Goal: Task Accomplishment & Management: Use online tool/utility

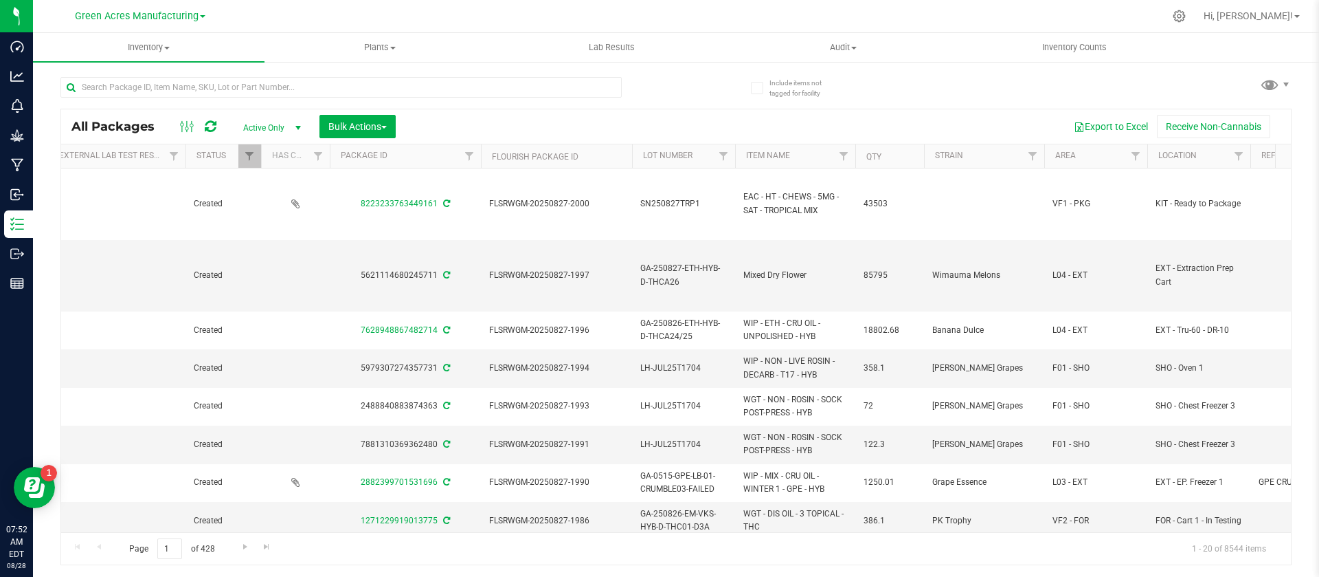
scroll to position [0, 213]
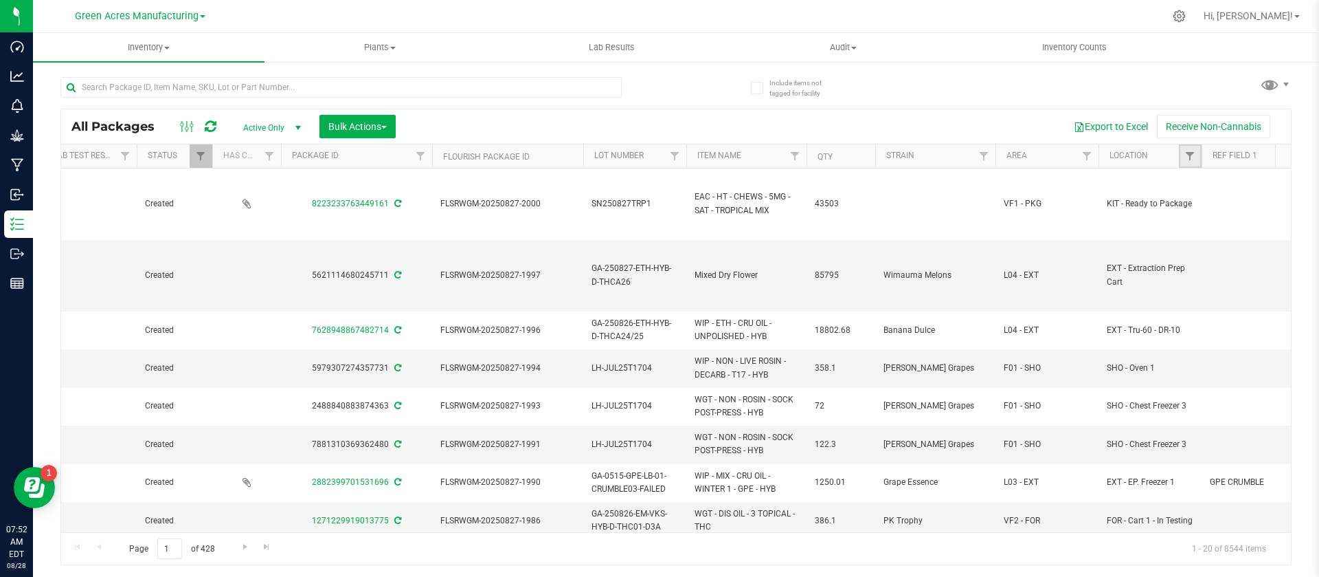
click at [1198, 159] on link "Filter" at bounding box center [1190, 155] width 23 height 23
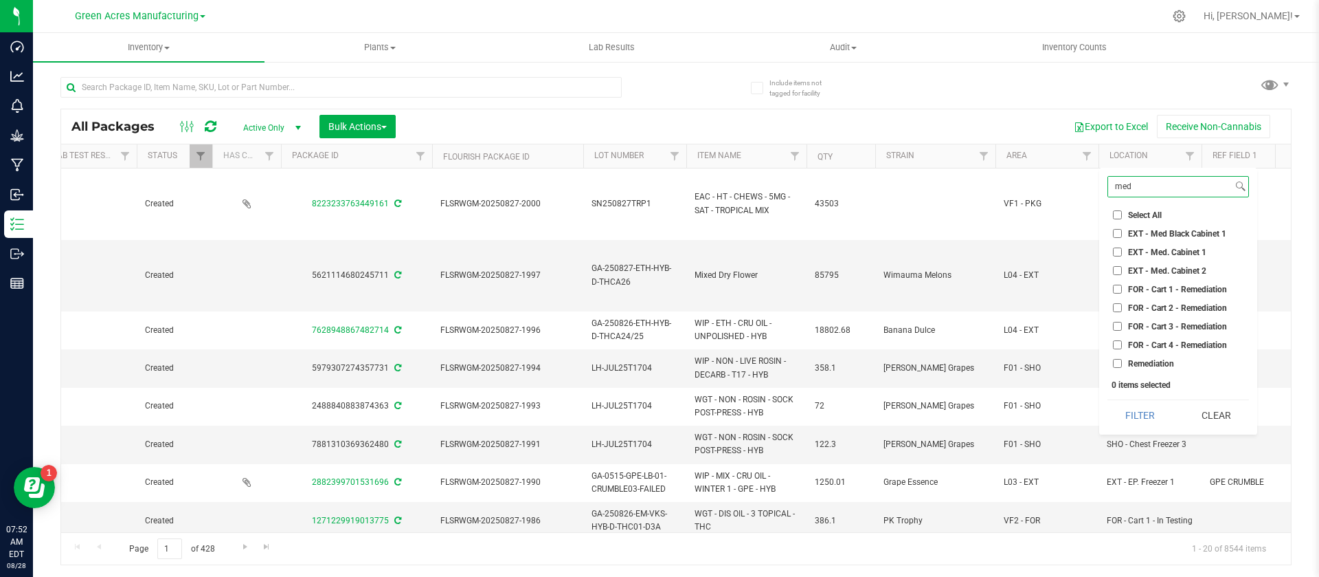
type input "med"
click at [1166, 267] on span "EXT - Med. Cabinet 2" at bounding box center [1167, 271] width 78 height 8
click at [1122, 267] on input "EXT - Med. Cabinet 2" at bounding box center [1117, 270] width 9 height 9
checkbox input "true"
click at [1134, 402] on button "Filter" at bounding box center [1141, 415] width 66 height 30
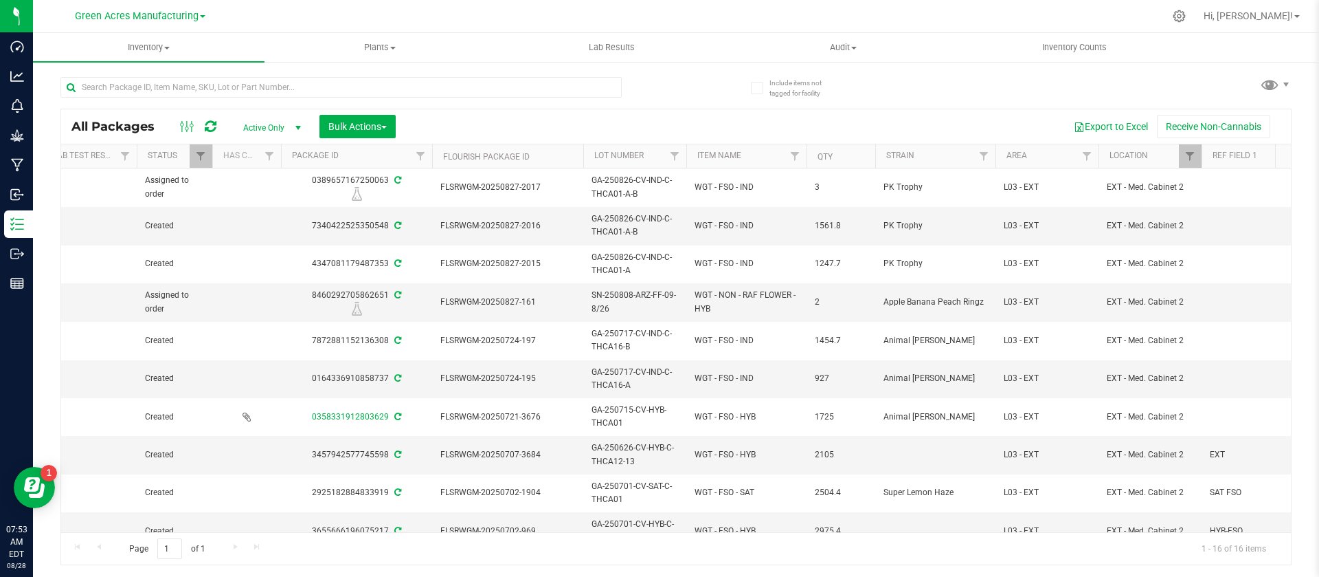
click at [849, 155] on th "Qty" at bounding box center [841, 156] width 69 height 24
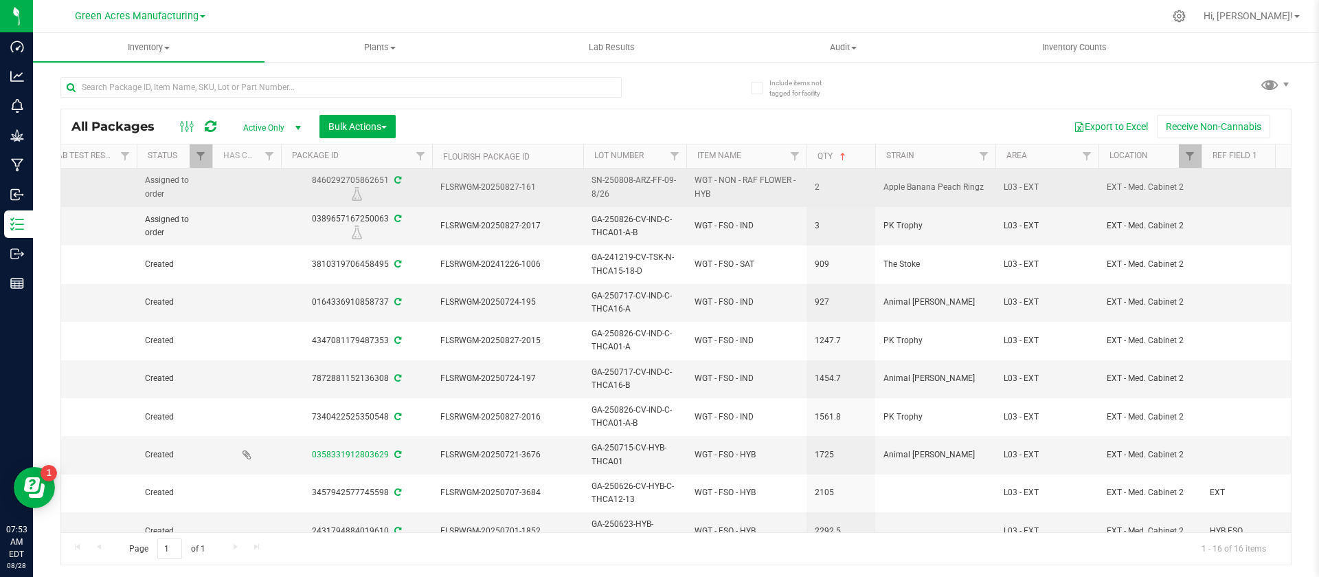
click at [352, 181] on div "8460292705862651" at bounding box center [356, 187] width 155 height 27
copy div "8460292705862651"
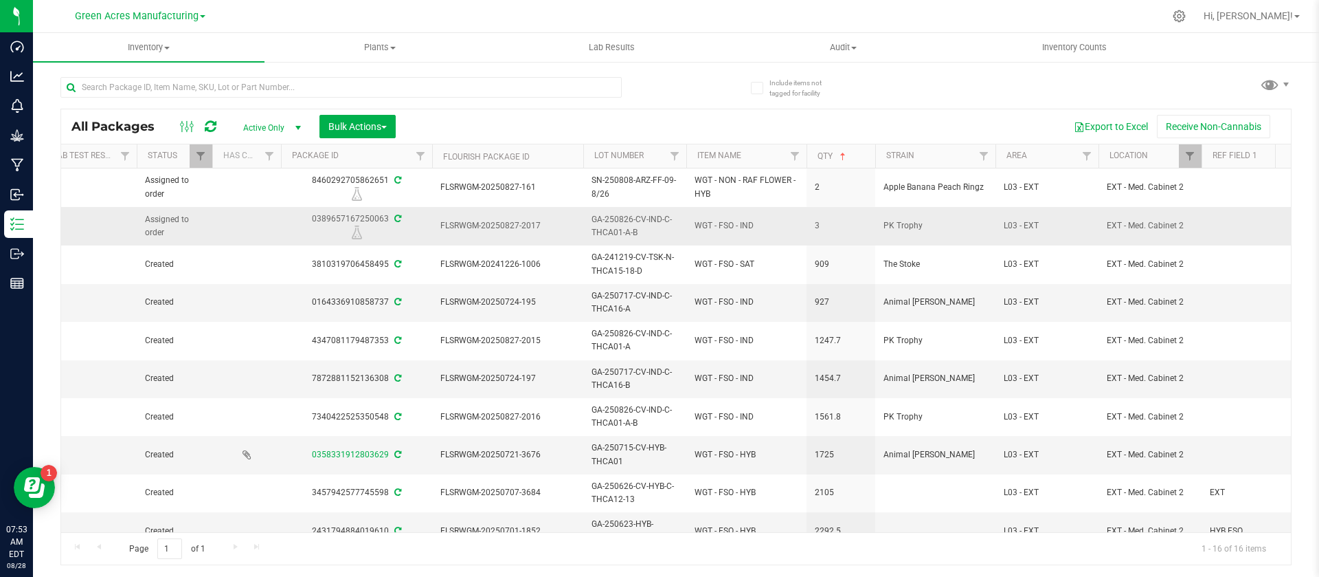
click at [315, 218] on div "0389657167250063" at bounding box center [356, 225] width 155 height 27
copy div "0389657167250063"
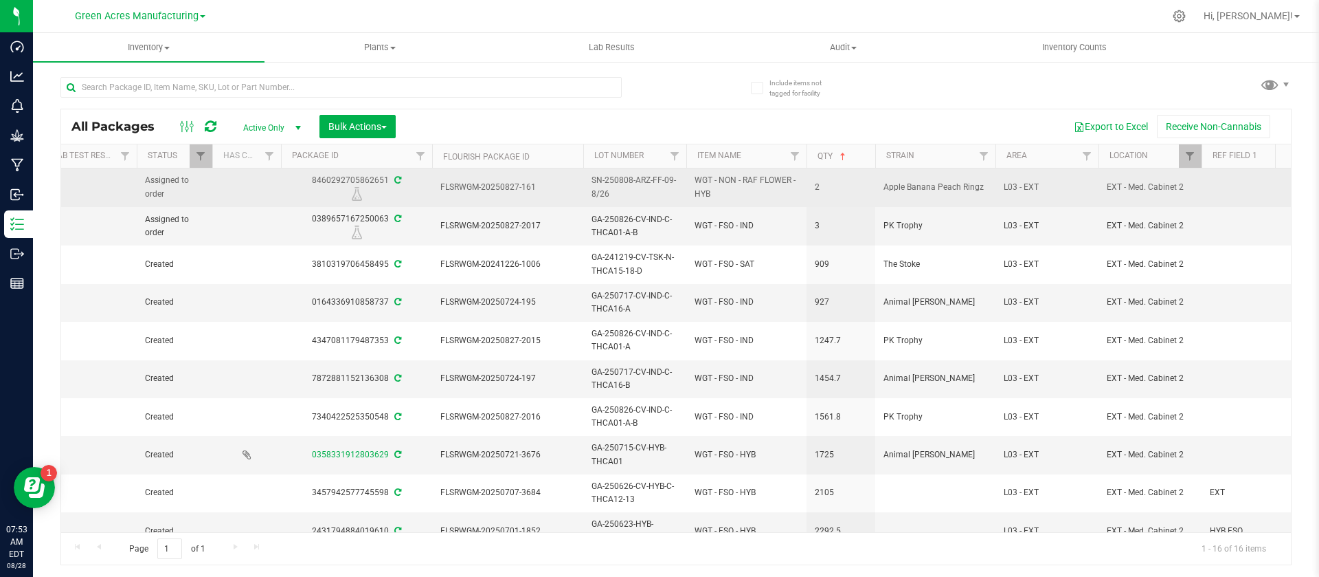
click at [630, 191] on span "SN-250808-ARZ-FF-09-8/26" at bounding box center [635, 187] width 87 height 26
click at [630, 191] on input "SN-250808-ARZ-FF-09-8/26" at bounding box center [632, 187] width 98 height 21
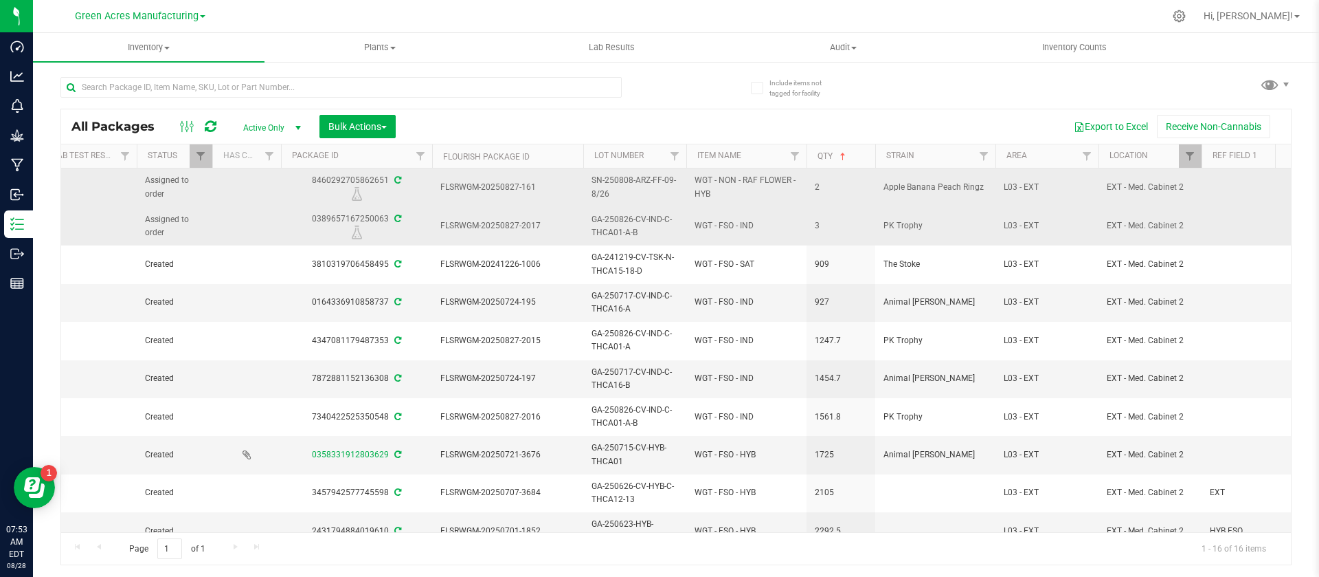
click at [620, 221] on span "GA-250826-CV-IND-C-THCA01-A-B" at bounding box center [635, 226] width 87 height 26
click at [620, 221] on input "GA-250826-CV-IND-C-THCA01-A-B" at bounding box center [632, 225] width 98 height 21
click at [729, 178] on span "WGT - NON - RAF FLOWER - HYB" at bounding box center [747, 187] width 104 height 26
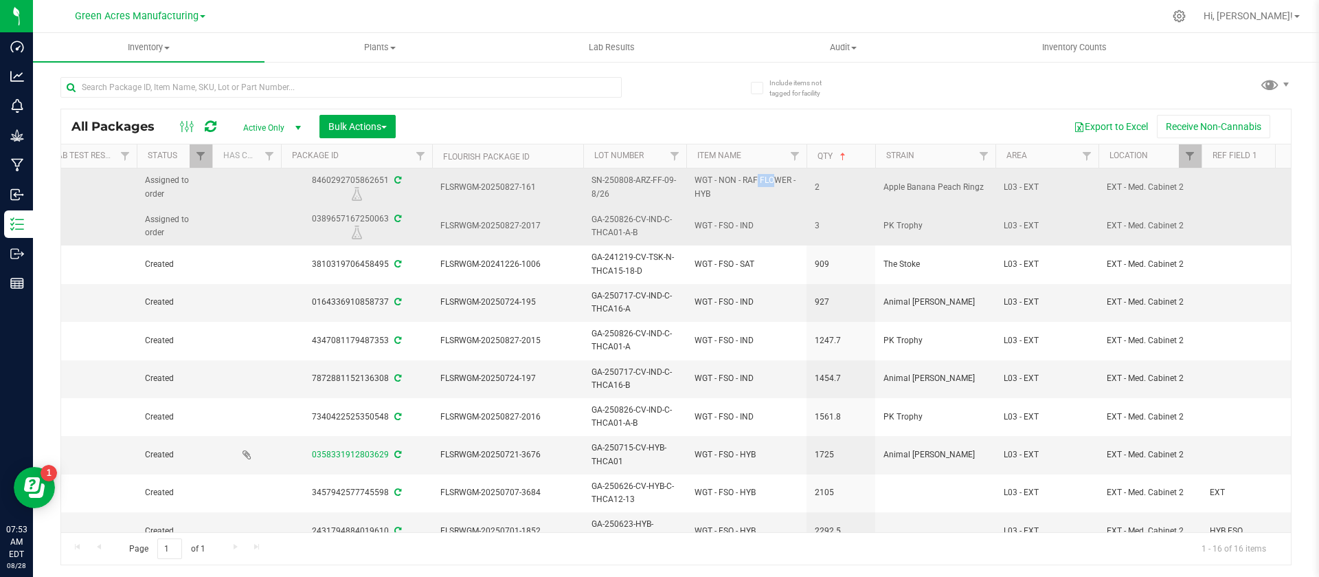
click at [729, 178] on span "WGT - NON - RAF FLOWER - HYB" at bounding box center [747, 187] width 104 height 26
copy tr "WGT - NON - RAF FLOWER - HYB"
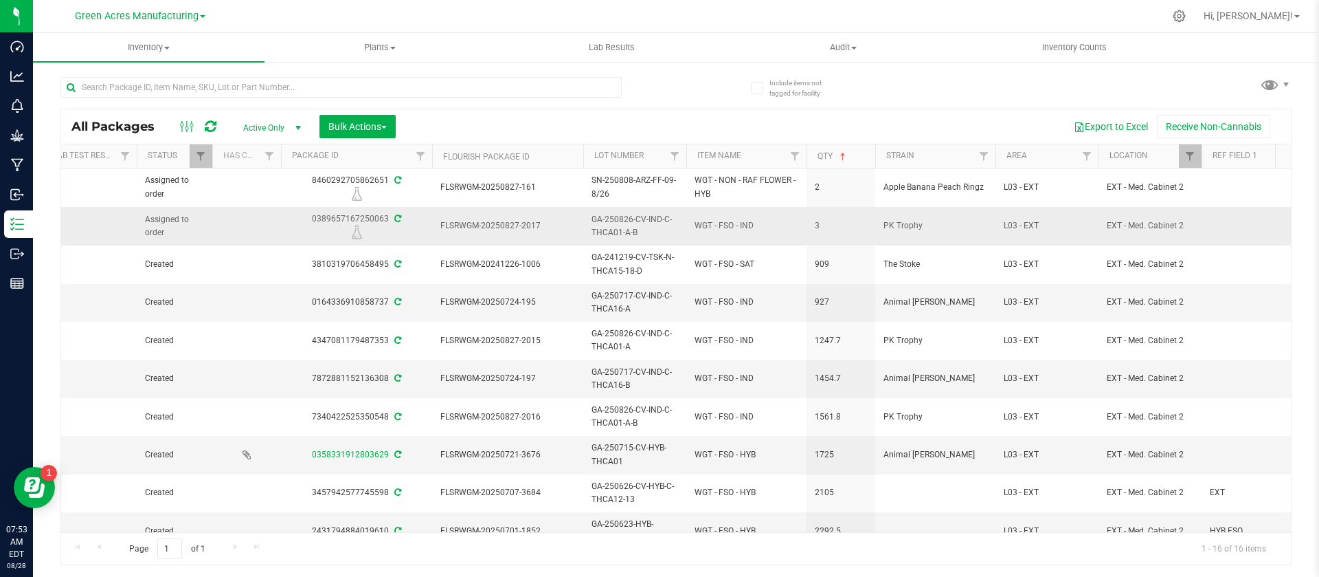
click at [718, 221] on span "WGT - FSO - IND" at bounding box center [747, 225] width 104 height 13
copy tr "WGT - FSO - IND"
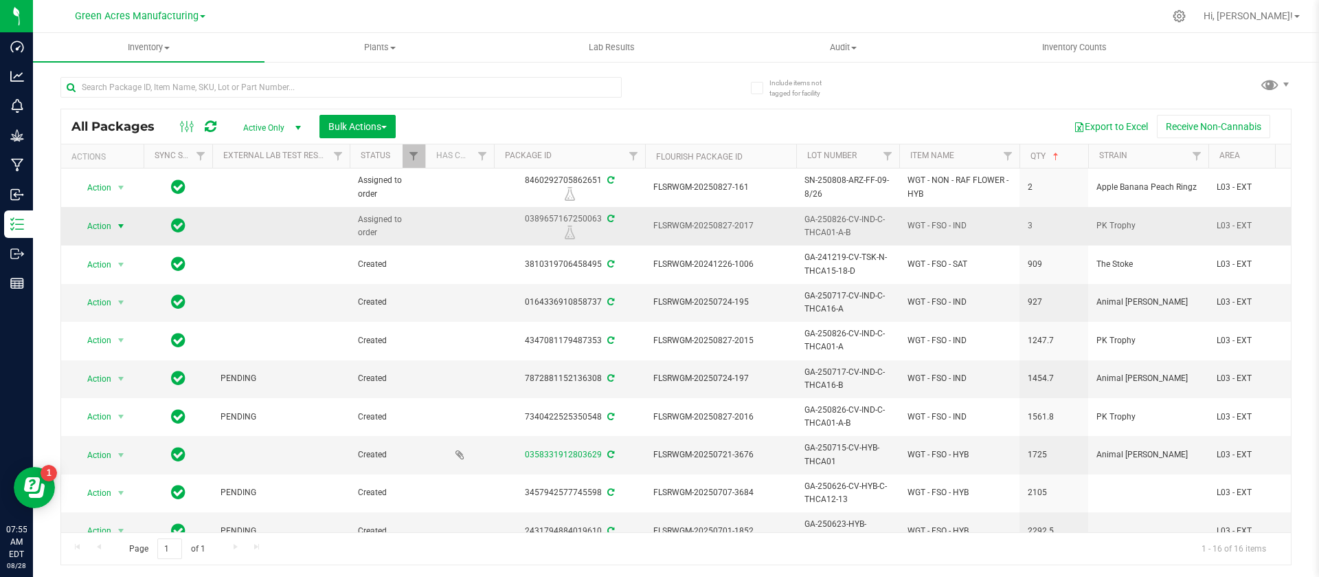
click at [109, 217] on span "Action" at bounding box center [93, 225] width 37 height 19
click at [107, 283] on li "Locate package" at bounding box center [120, 290] width 89 height 21
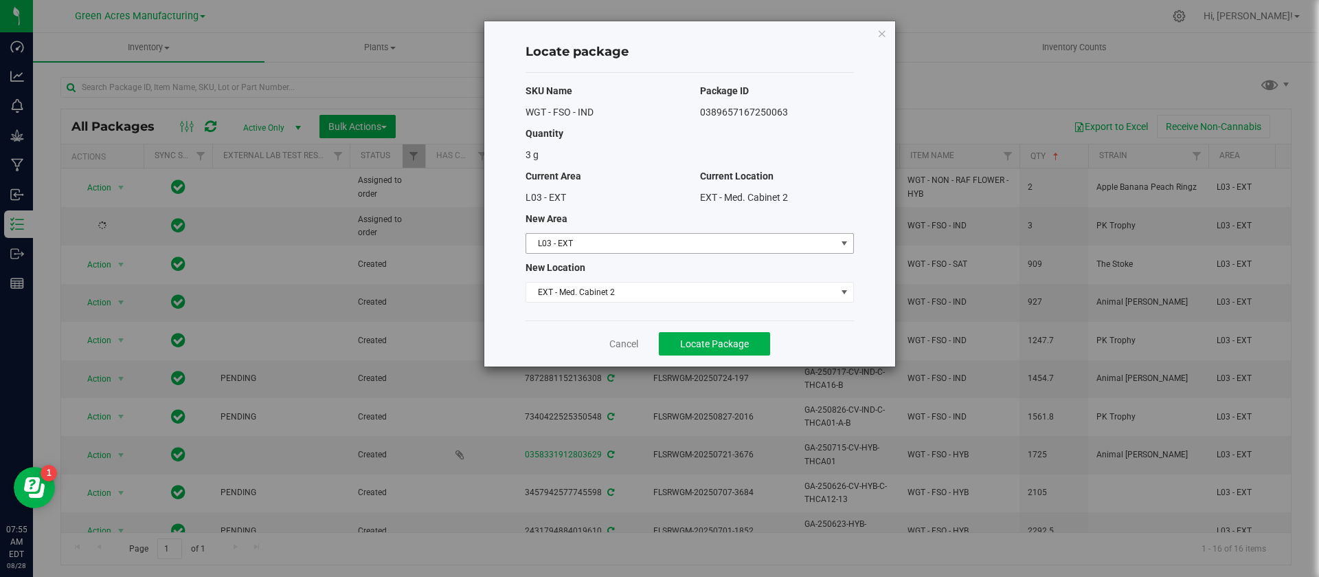
click at [603, 249] on span "L03 - EXT" at bounding box center [681, 243] width 310 height 19
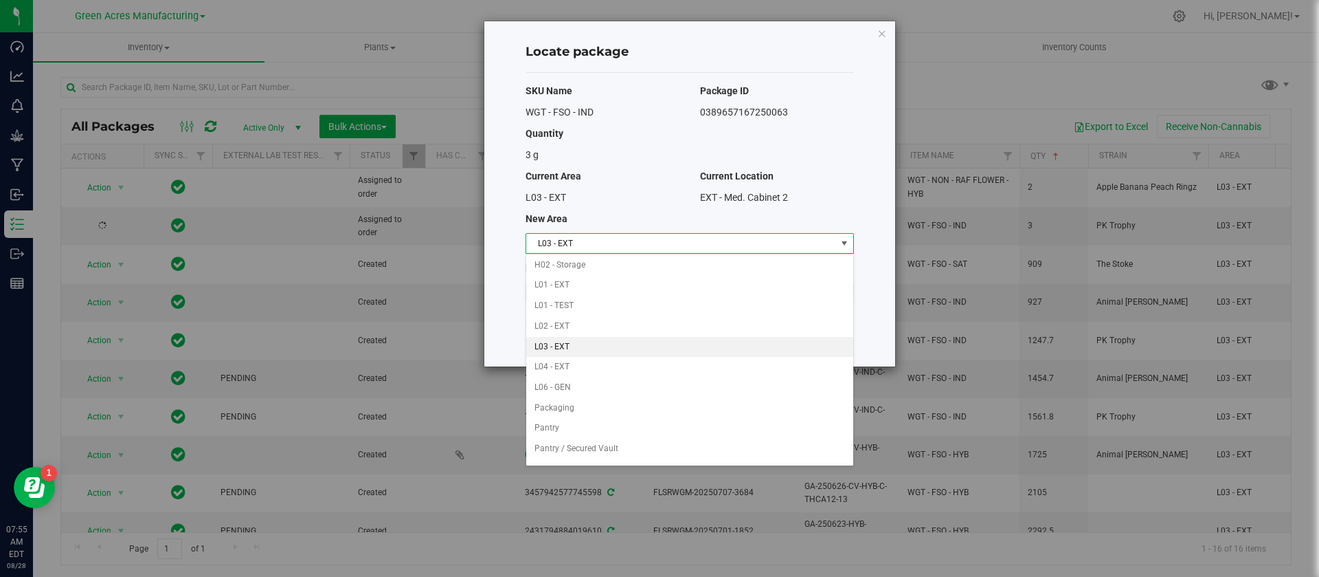
scroll to position [287, 0]
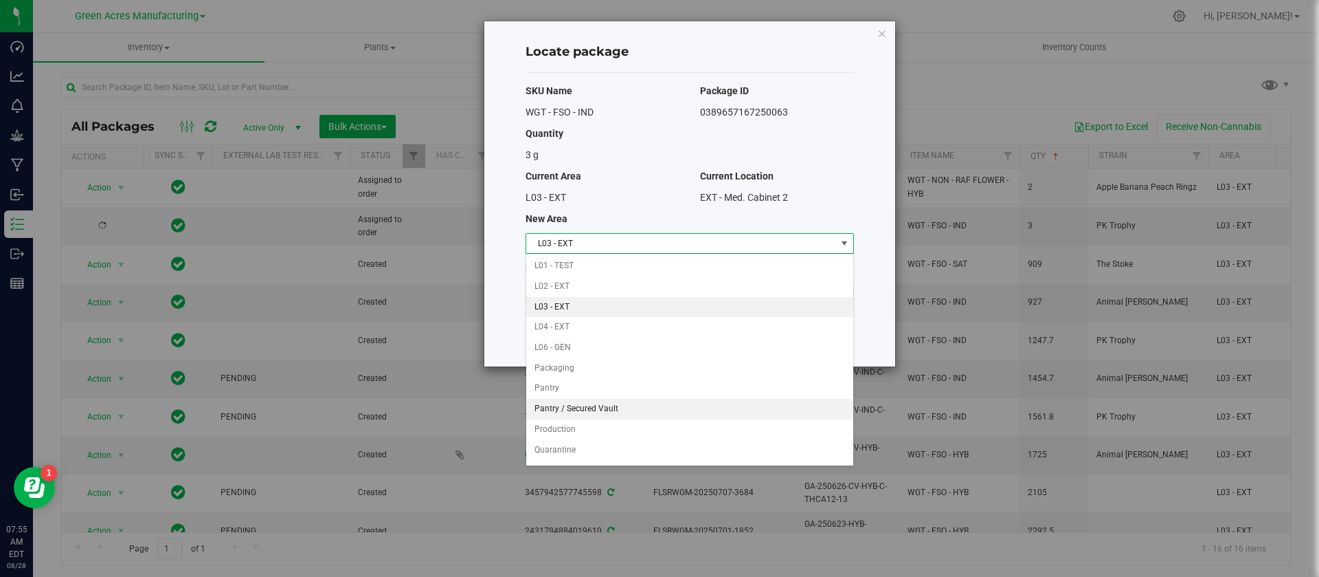
click at [643, 403] on li "Pantry / Secured Vault" at bounding box center [689, 409] width 327 height 21
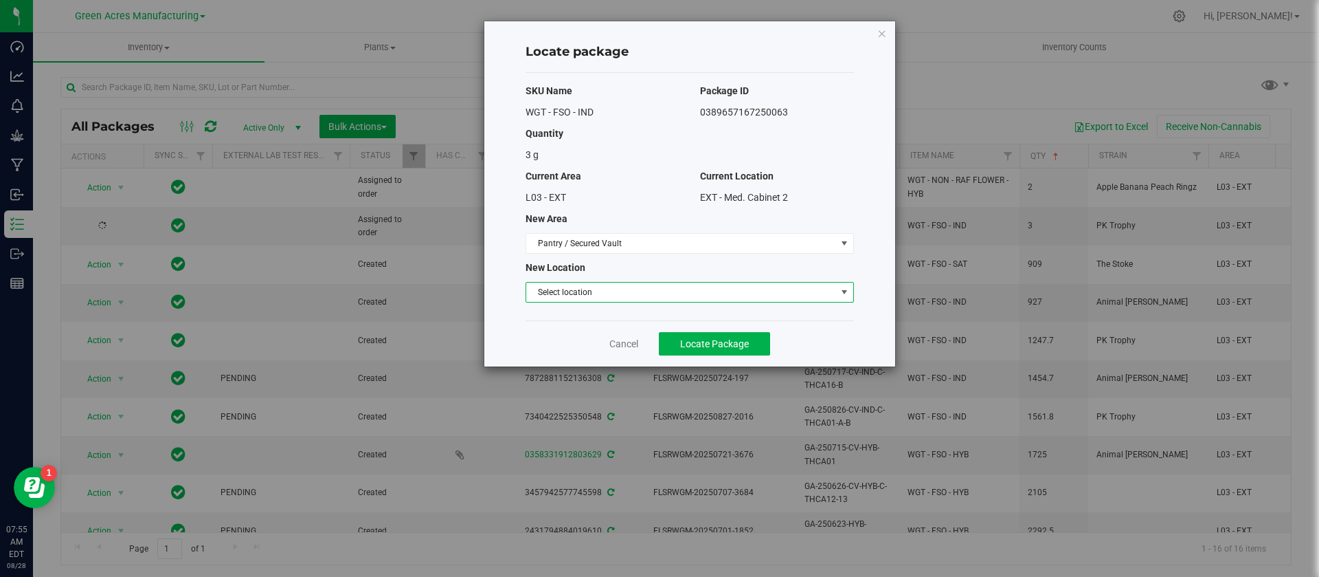
click at [574, 289] on span "Select location" at bounding box center [681, 291] width 310 height 19
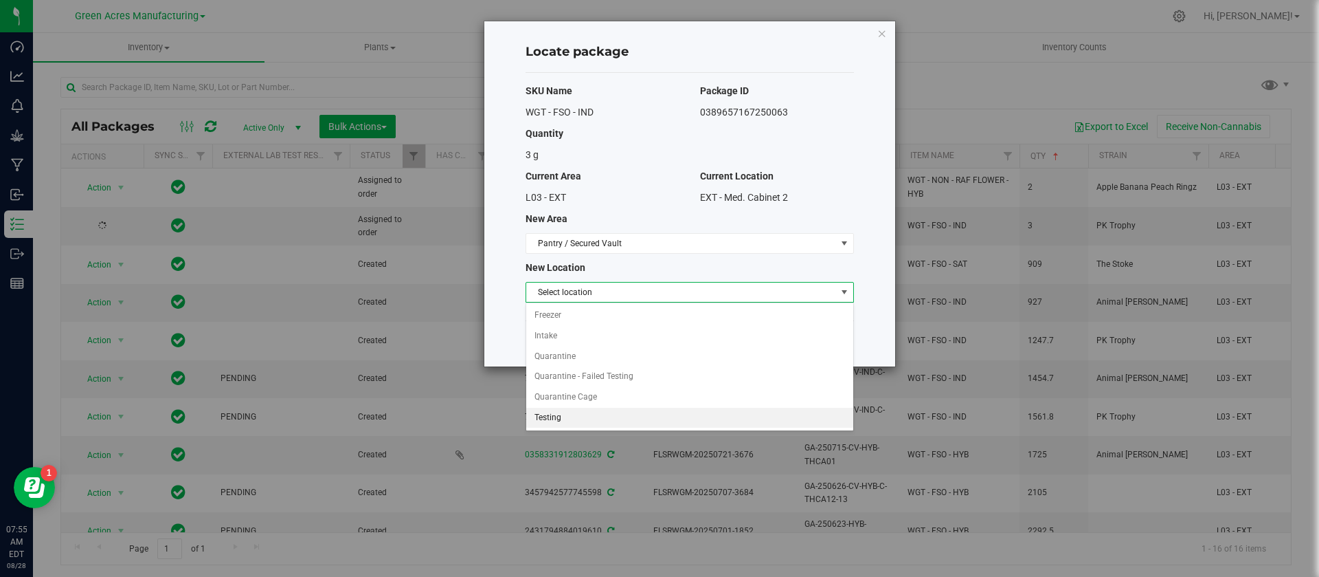
click at [572, 409] on li "Testing" at bounding box center [689, 418] width 327 height 21
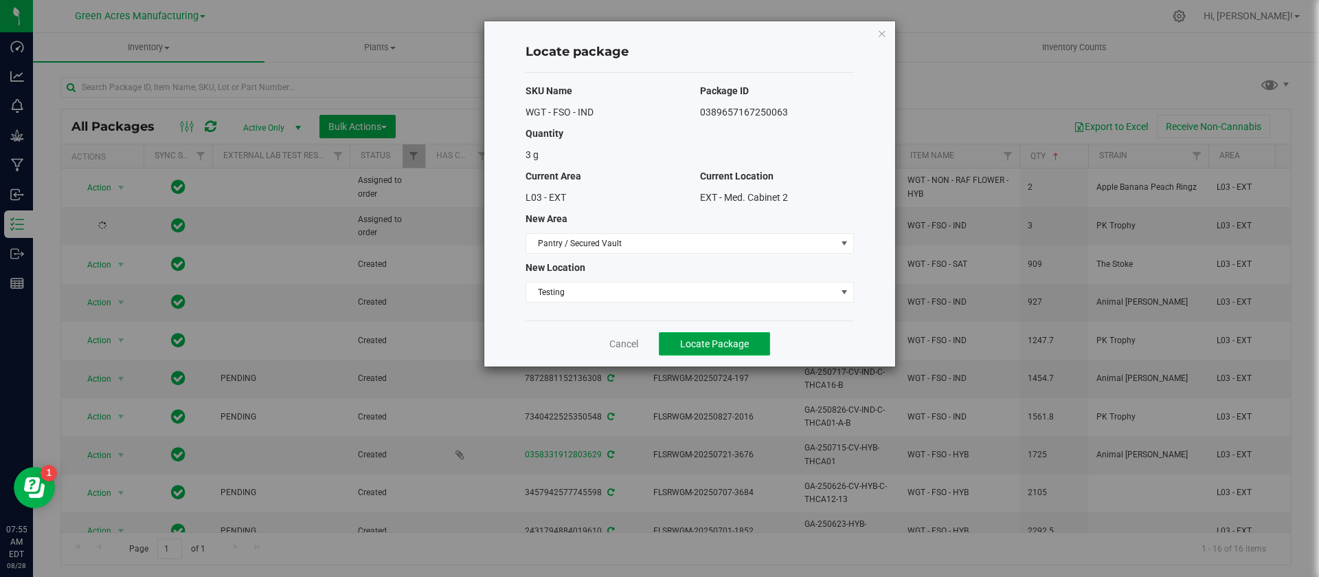
click at [691, 354] on button "Locate Package" at bounding box center [714, 343] width 111 height 23
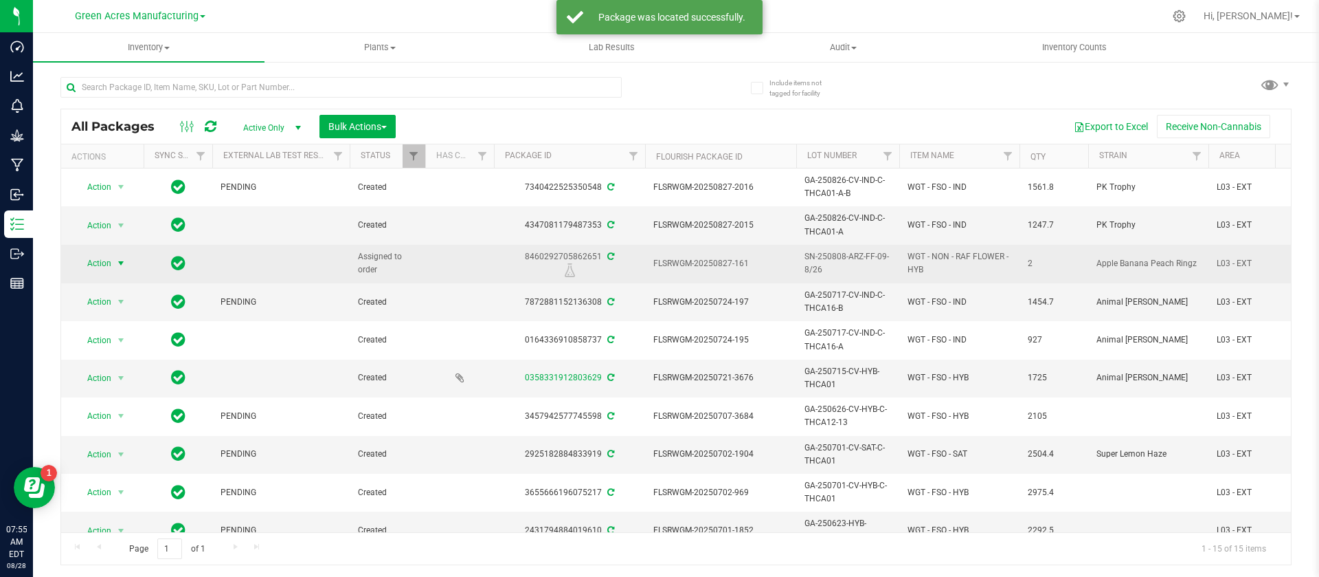
click at [104, 266] on span "Action" at bounding box center [93, 263] width 37 height 19
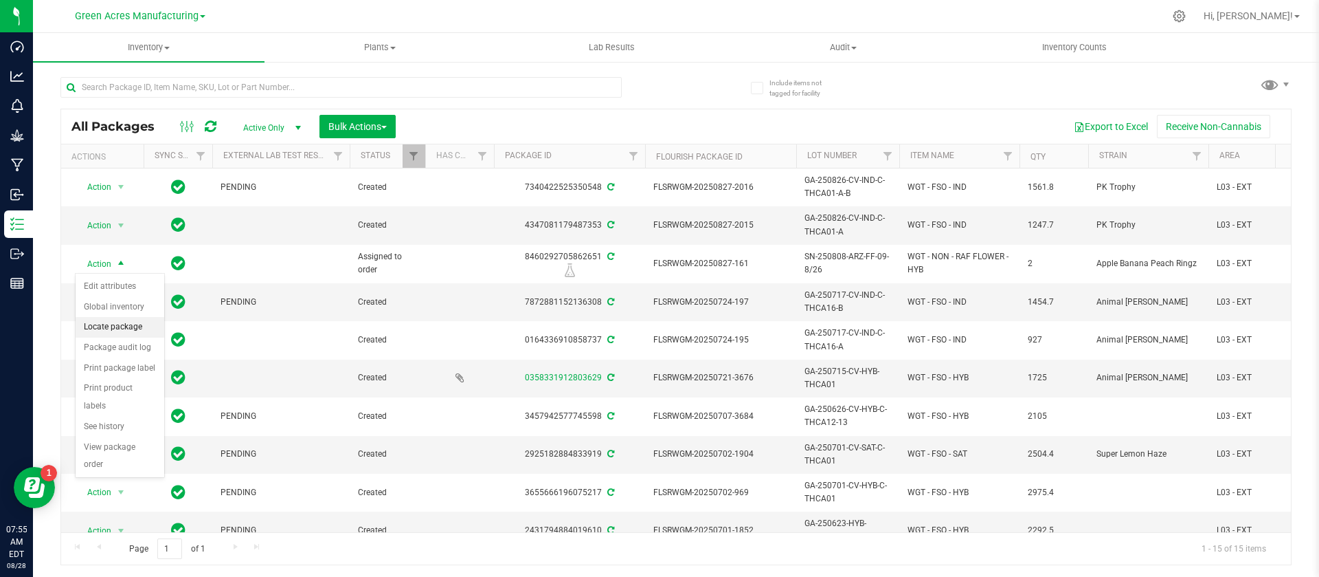
click at [100, 323] on li "Locate package" at bounding box center [120, 327] width 89 height 21
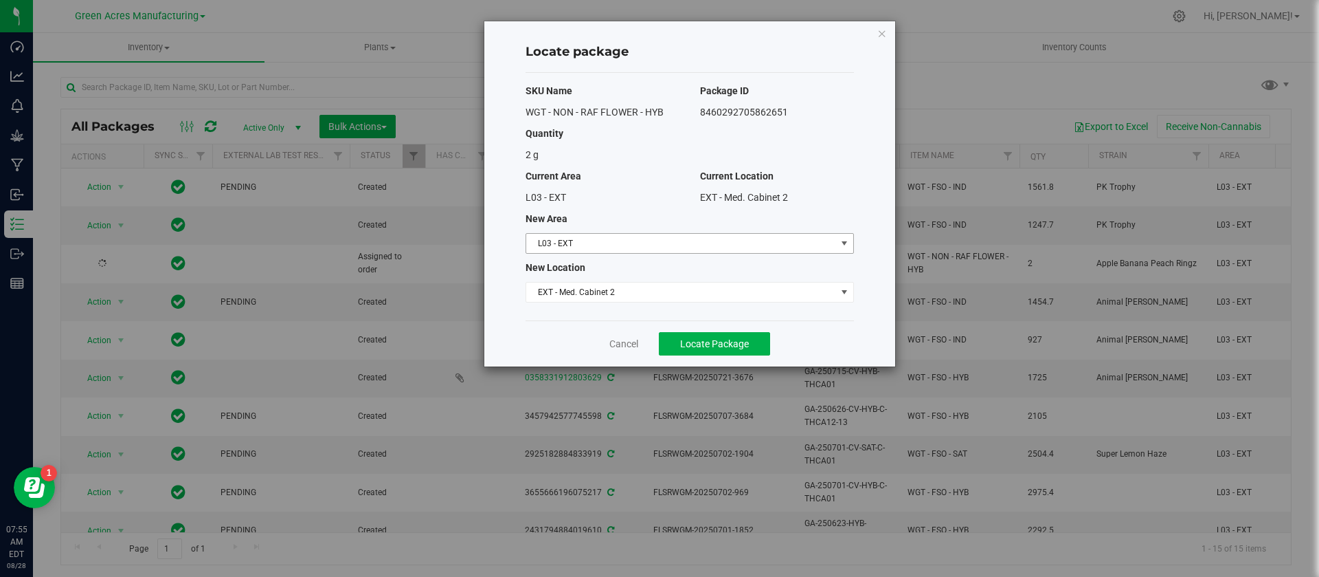
click at [588, 249] on span "L03 - EXT" at bounding box center [681, 243] width 310 height 19
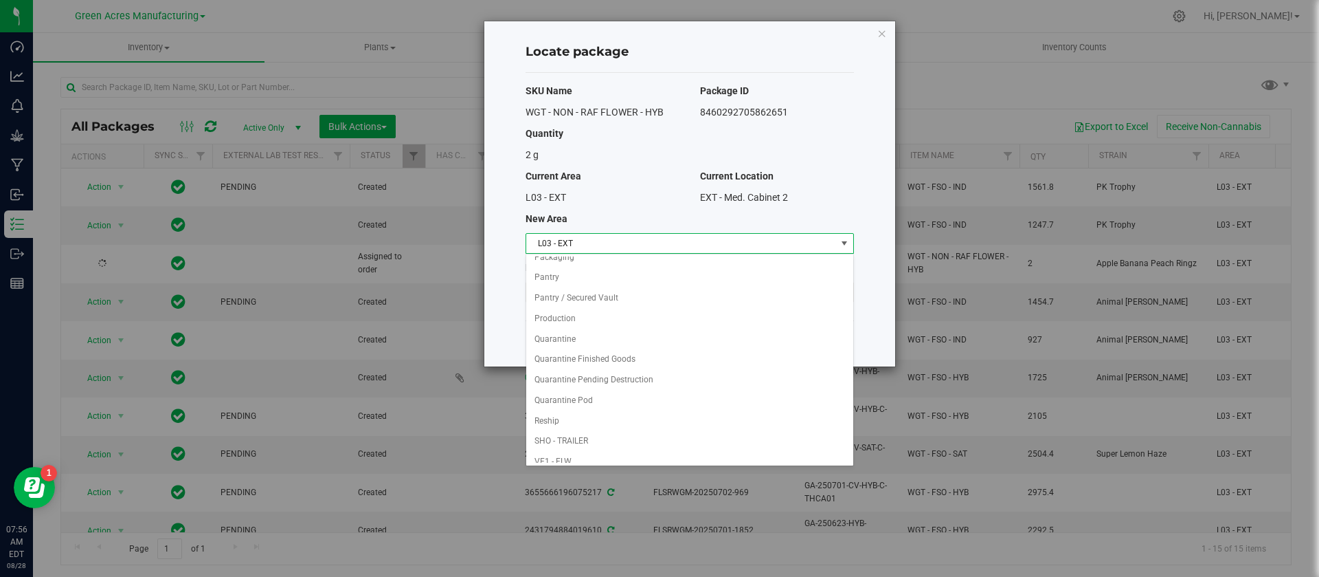
scroll to position [404, 0]
click at [671, 286] on li "Pantry / Secured Vault" at bounding box center [689, 291] width 327 height 21
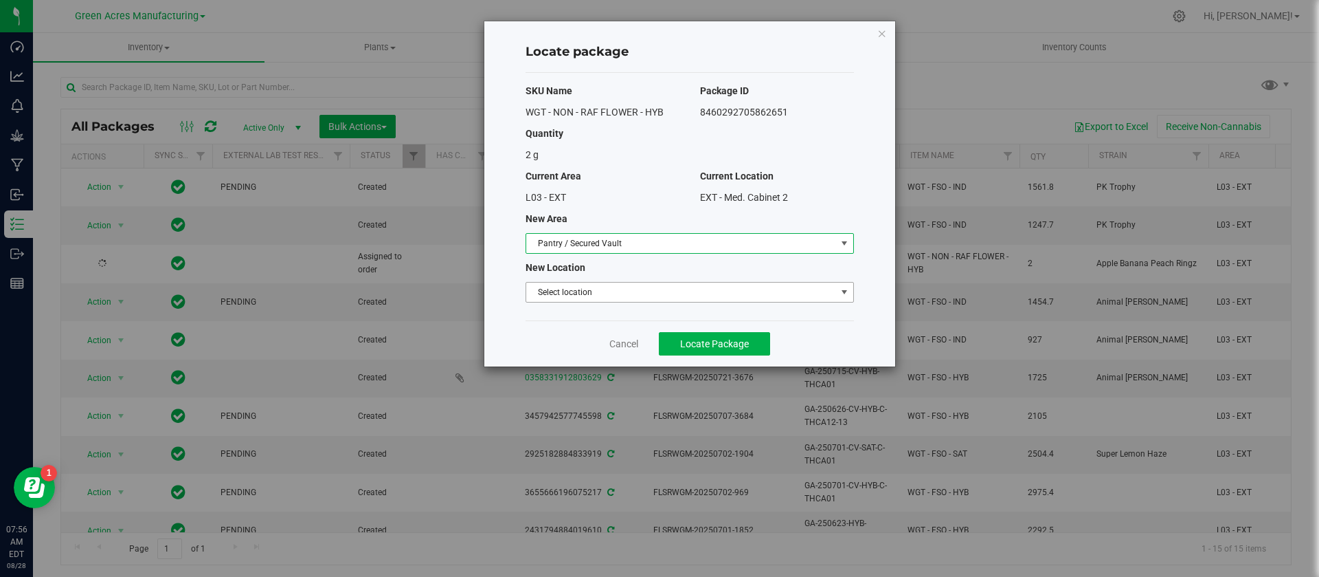
click at [602, 290] on span "Select location" at bounding box center [681, 291] width 310 height 19
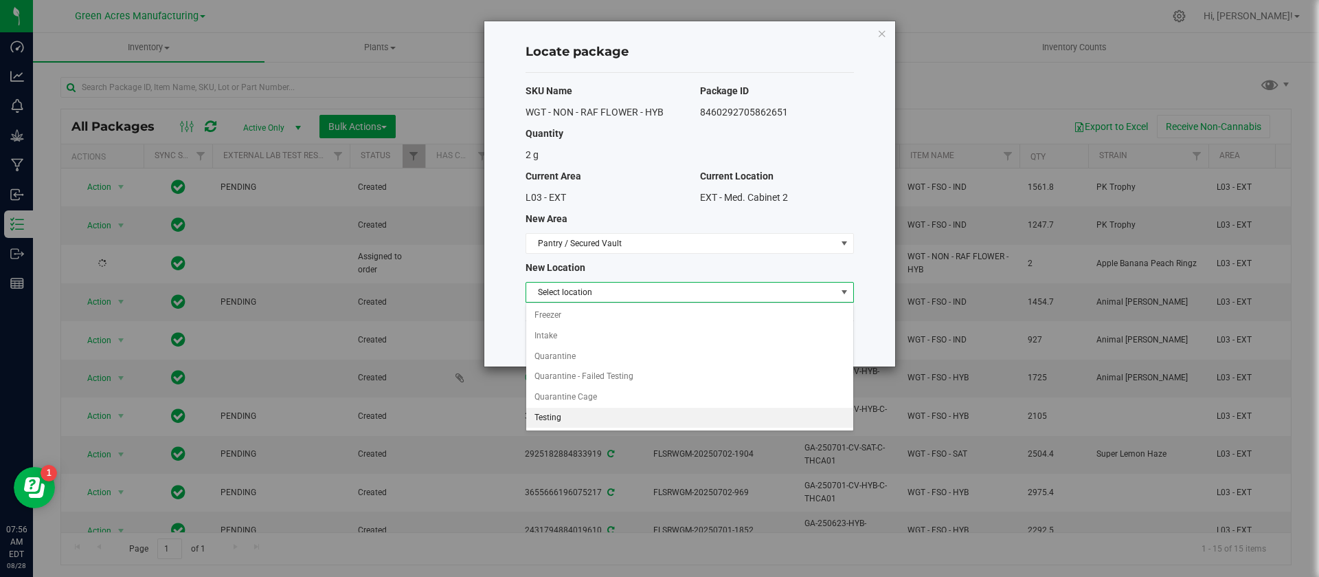
click at [586, 420] on li "Testing" at bounding box center [689, 418] width 327 height 21
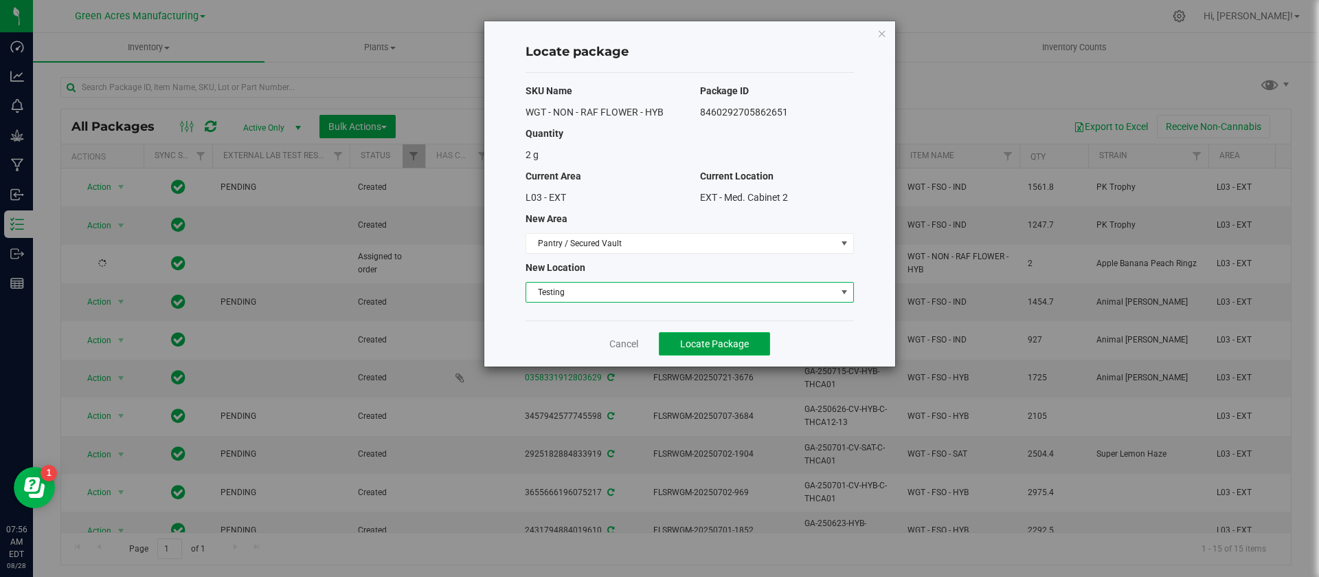
click at [685, 334] on button "Locate Package" at bounding box center [714, 343] width 111 height 23
